Goal: Task Accomplishment & Management: Complete application form

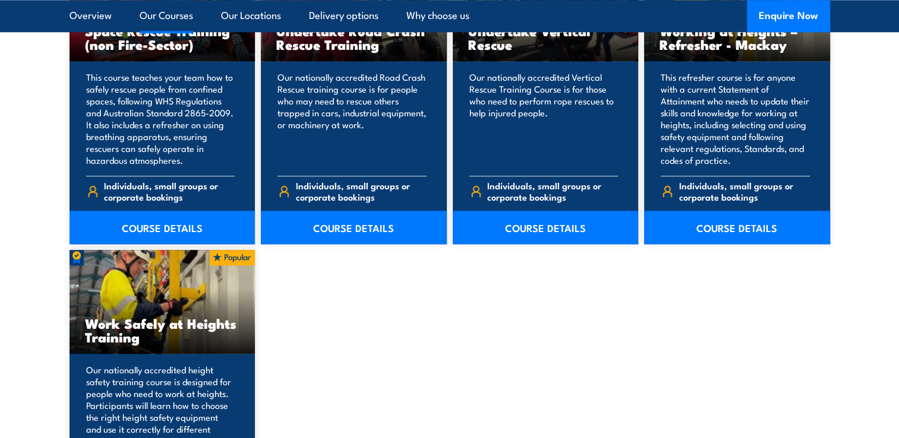
scroll to position [1544, 0]
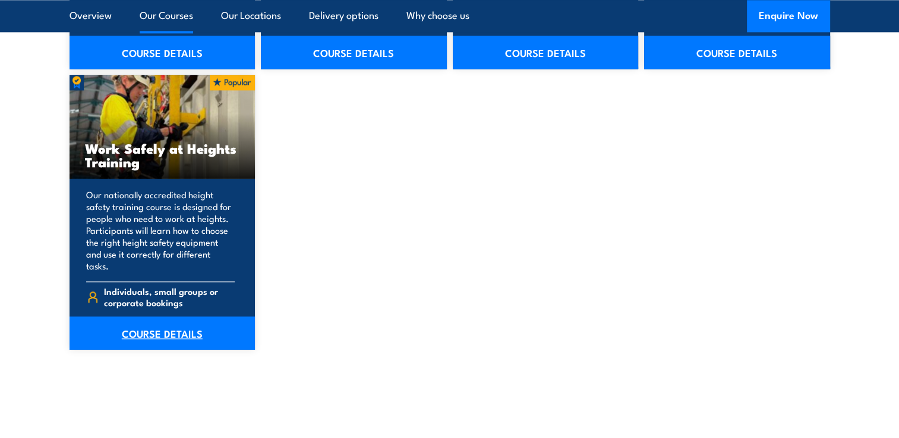
click at [165, 321] on link "COURSE DETAILS" at bounding box center [162, 333] width 186 height 33
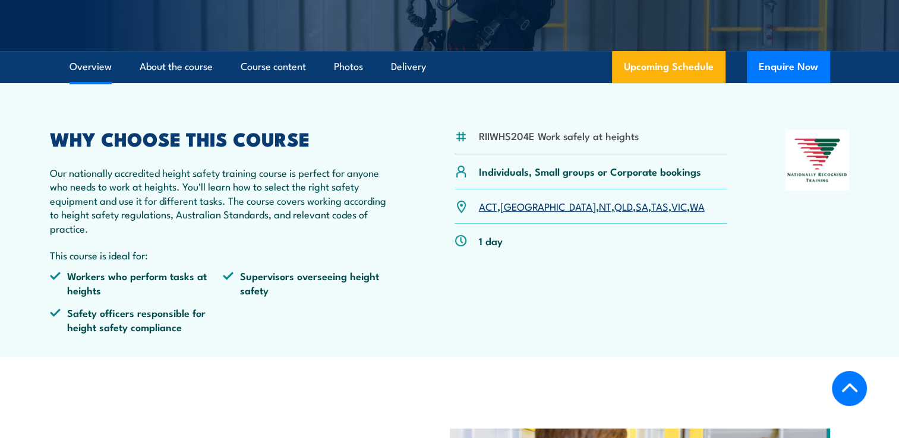
scroll to position [297, 0]
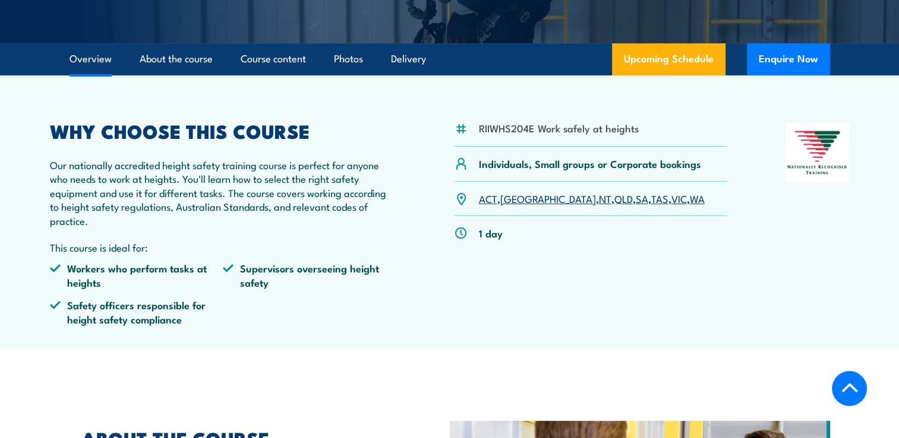
click at [651, 200] on link "TAS" at bounding box center [659, 198] width 17 height 14
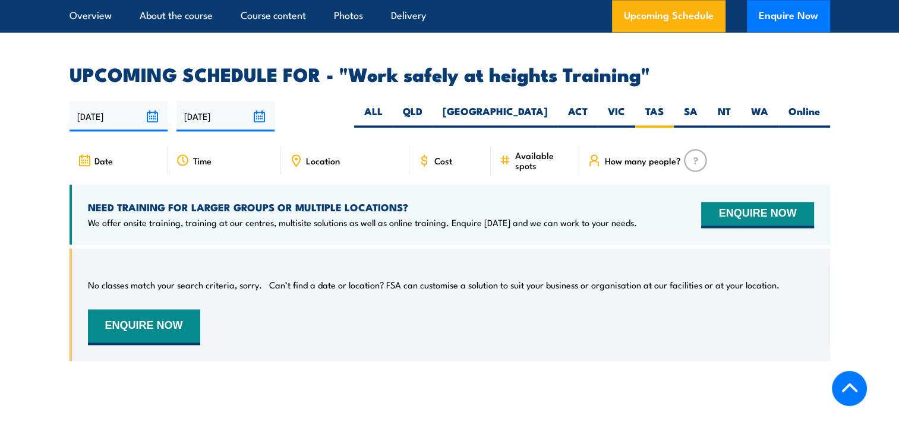
scroll to position [1771, 0]
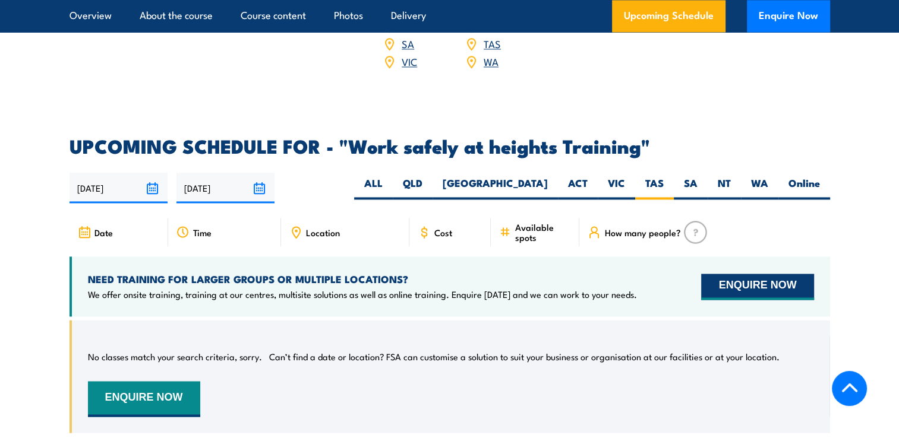
click at [753, 274] on button "ENQUIRE NOW" at bounding box center [757, 287] width 112 height 26
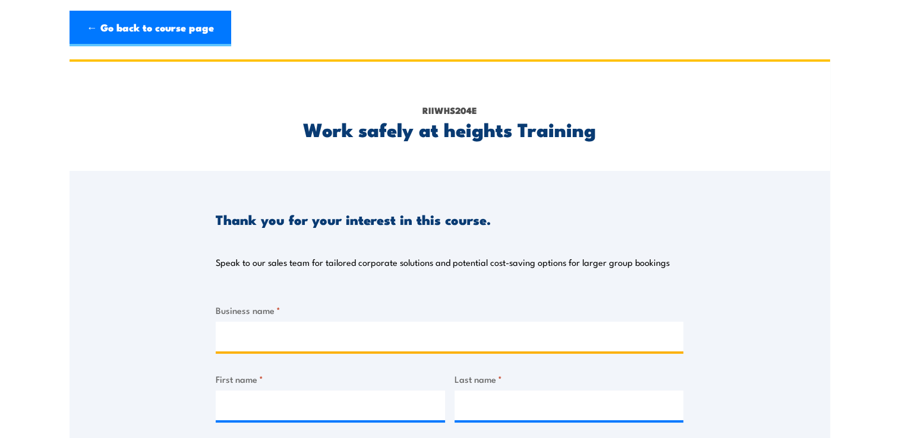
click at [268, 334] on input "Business name *" at bounding box center [449, 337] width 467 height 30
type input "NSS (Tas) Pty Ltd."
type input "[PERSON_NAME]"
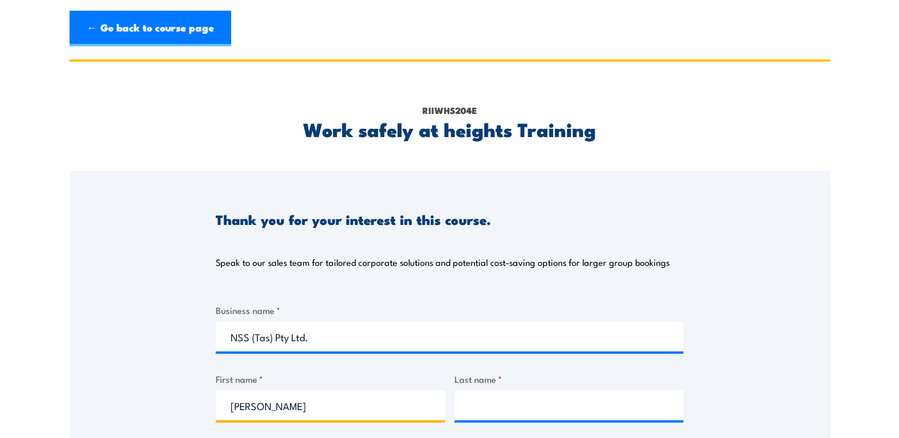
type input "Ghosh"
type input "[PERSON_NAME][EMAIL_ADDRESS][DOMAIN_NAME][PERSON_NAME]"
type input "0432230275"
select select "TAS"
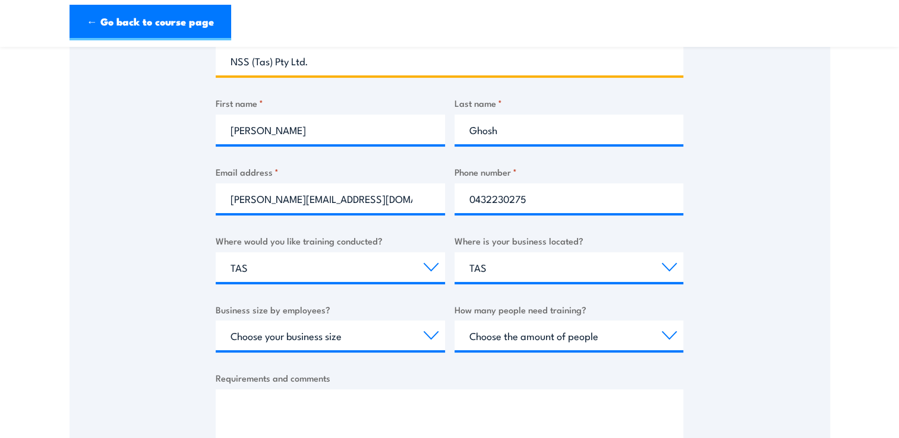
scroll to position [356, 0]
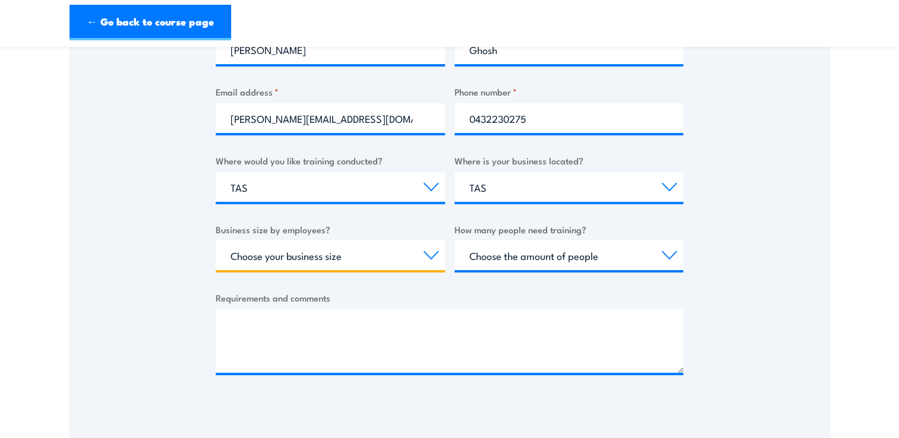
click at [364, 255] on select "Choose your business size 1 to 19 20 to 199 200+" at bounding box center [330, 256] width 229 height 30
select select "1 to 19"
click at [216, 241] on select "Choose your business size 1 to 19 20 to 199 200+" at bounding box center [330, 256] width 229 height 30
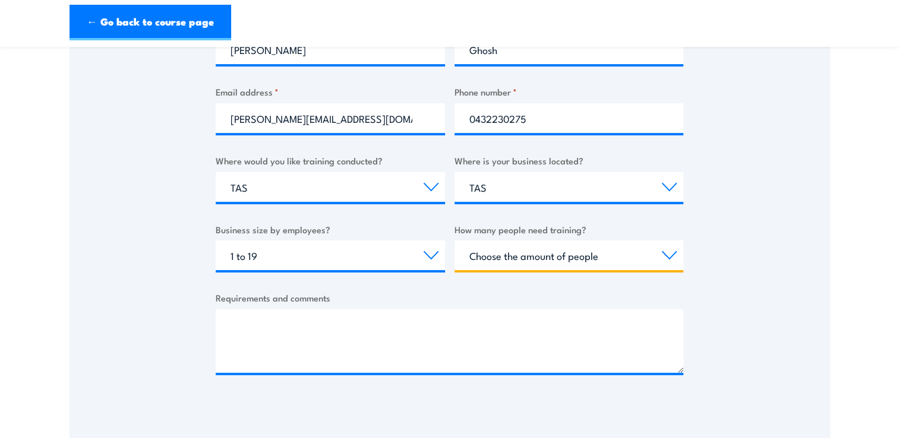
click at [552, 253] on select "Choose the amount of people 1 to 4 5 to 19 20+" at bounding box center [568, 256] width 229 height 30
select select "1 to 4"
click at [454, 241] on select "Choose the amount of people 1 to 4 5 to 19 20+" at bounding box center [568, 256] width 229 height 30
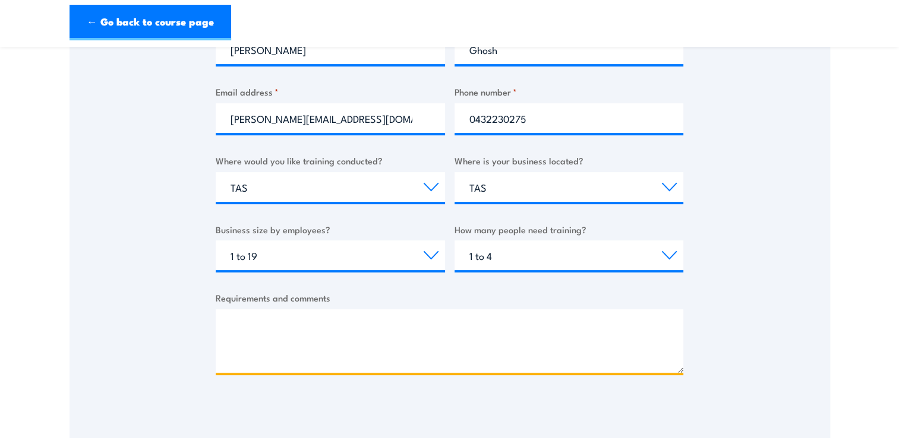
click at [289, 355] on textarea "Requirements and comments" at bounding box center [449, 341] width 467 height 64
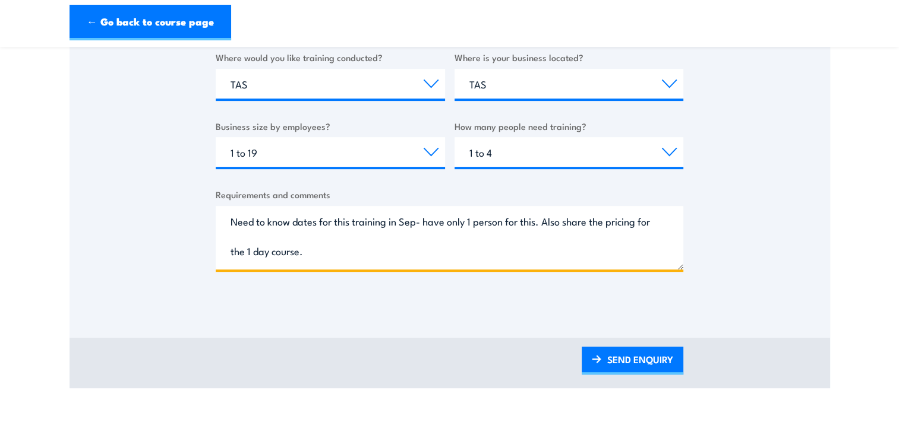
scroll to position [594, 0]
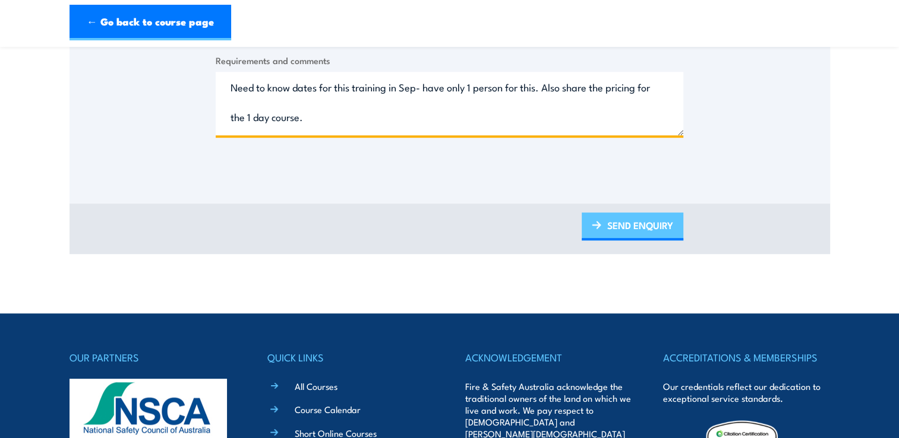
type textarea "Need to know dates for this training in Sep- have only 1 person for this. Also …"
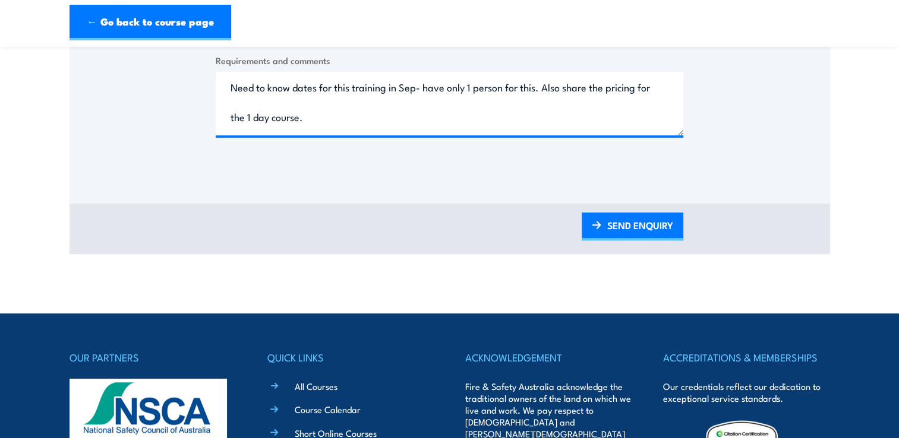
drag, startPoint x: 647, startPoint y: 217, endPoint x: 676, endPoint y: 210, distance: 30.0
click at [647, 217] on link "SEND ENQUIRY" at bounding box center [632, 227] width 102 height 28
click at [646, 229] on link "SEND ENQUIRY" at bounding box center [632, 227] width 102 height 28
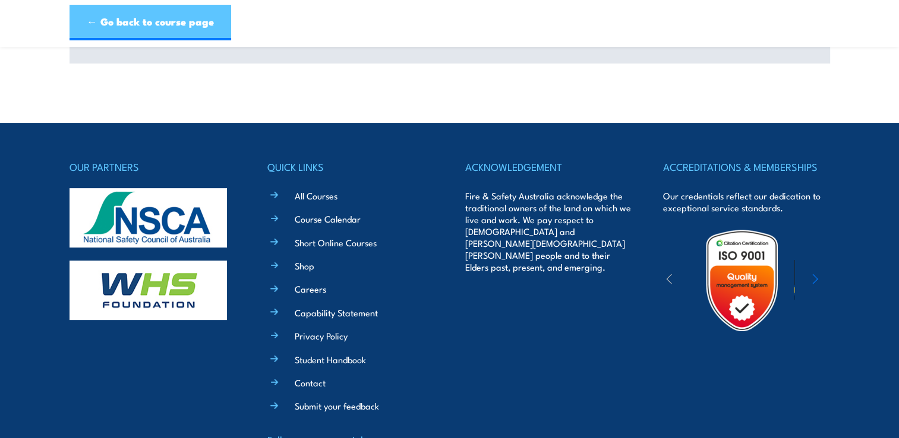
scroll to position [207, 0]
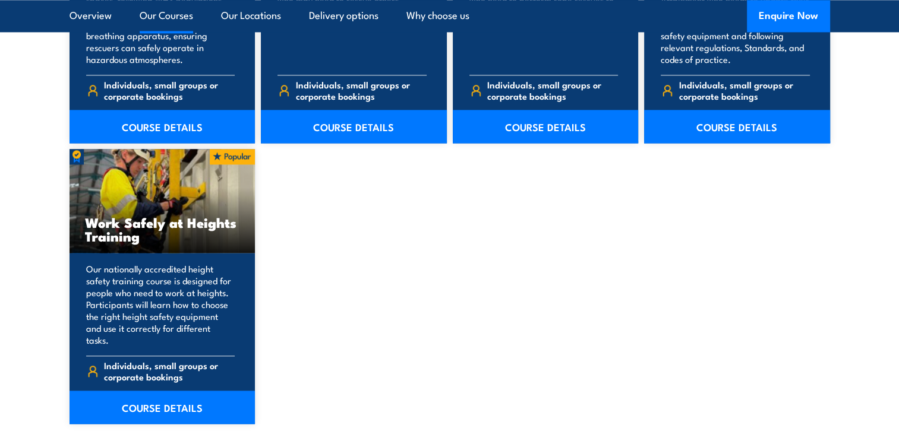
scroll to position [1247, 0]
